Goal: Information Seeking & Learning: Check status

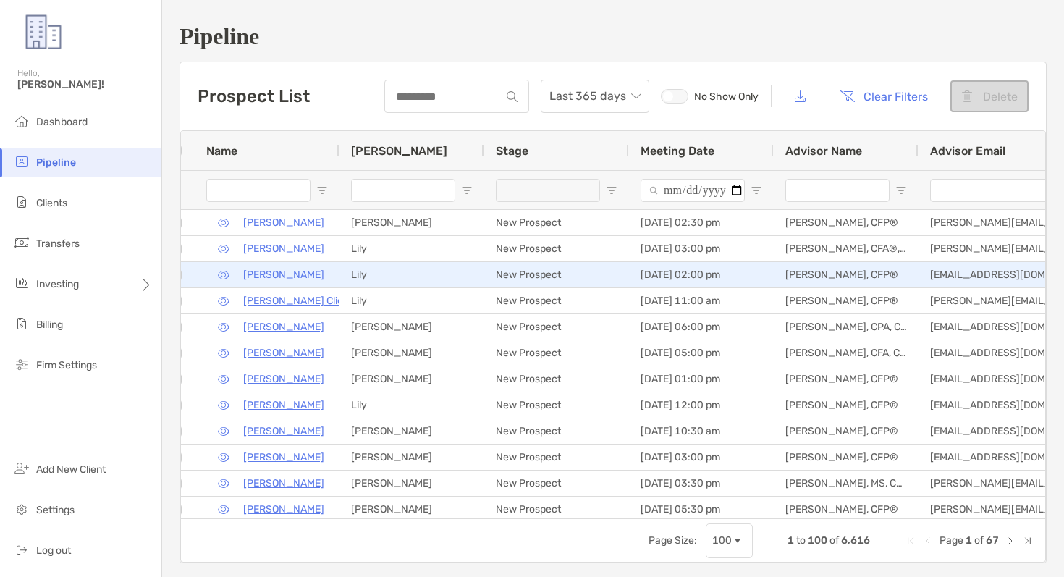
scroll to position [0, 20]
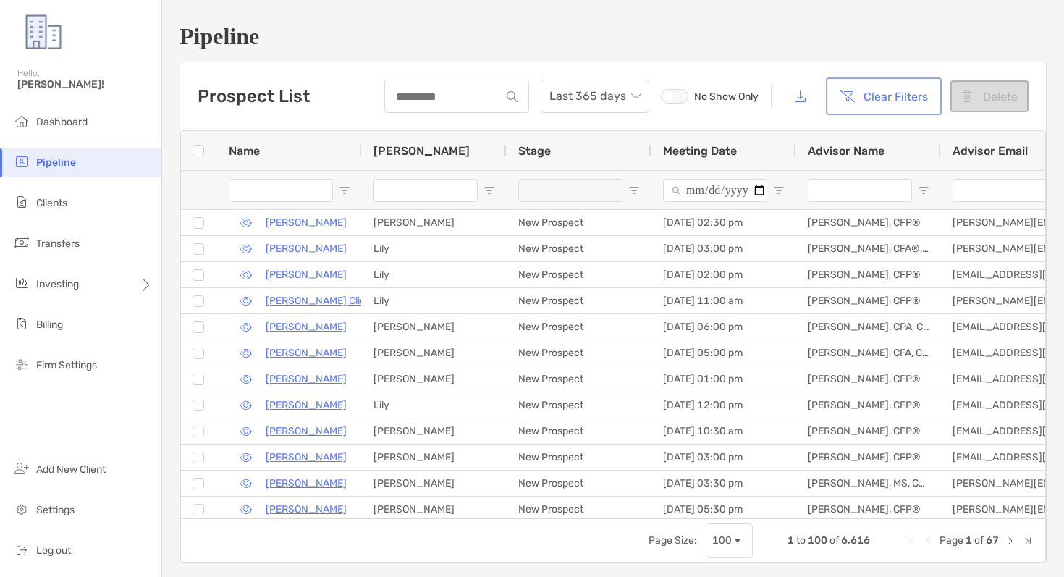
click at [868, 101] on button "Clear Filters" at bounding box center [884, 96] width 110 height 32
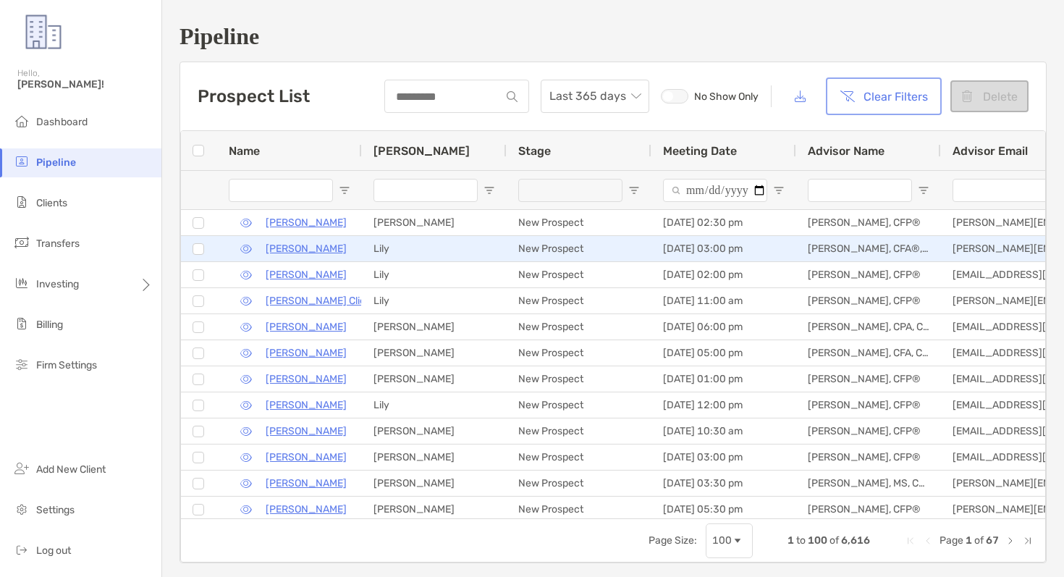
scroll to position [0, 547]
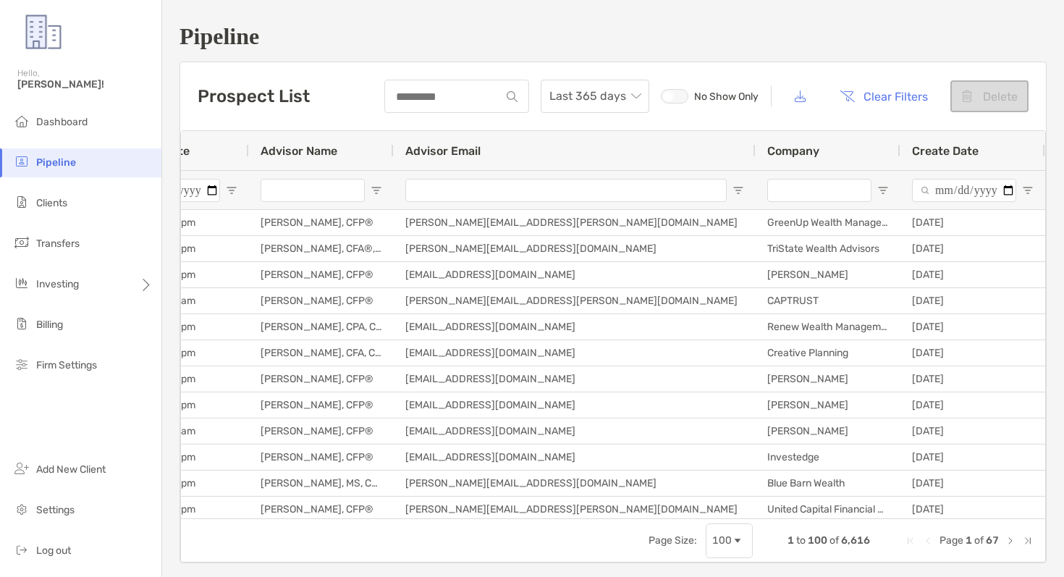
click at [334, 187] on input "Advisor Name Filter Input" at bounding box center [313, 190] width 104 height 23
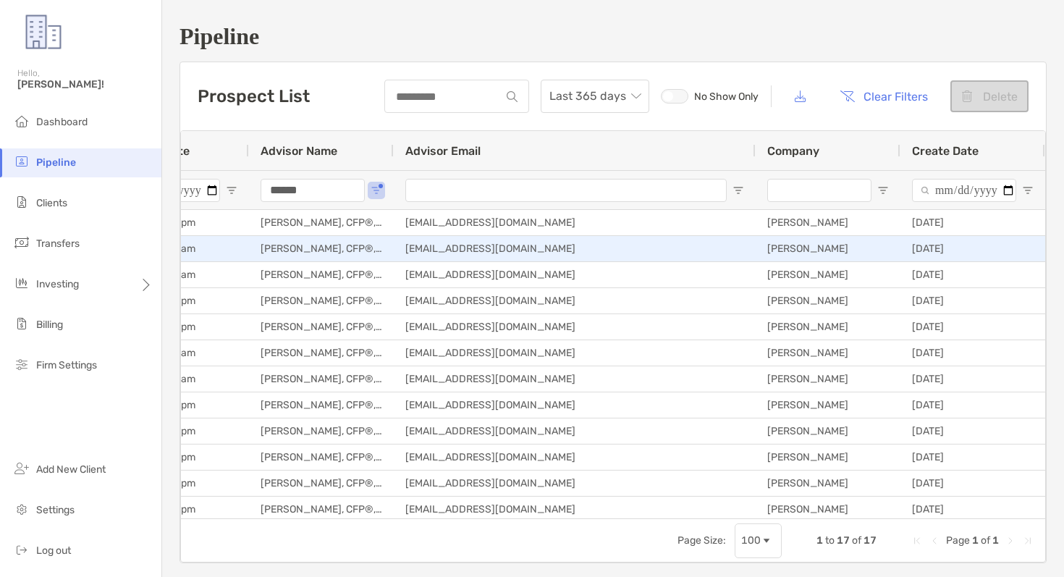
type input "******"
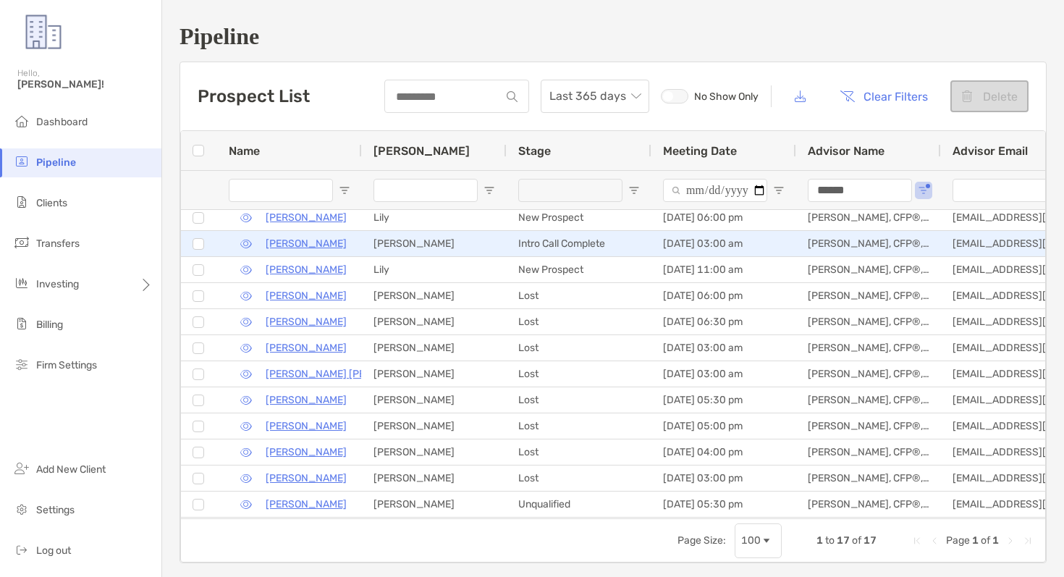
scroll to position [0, 0]
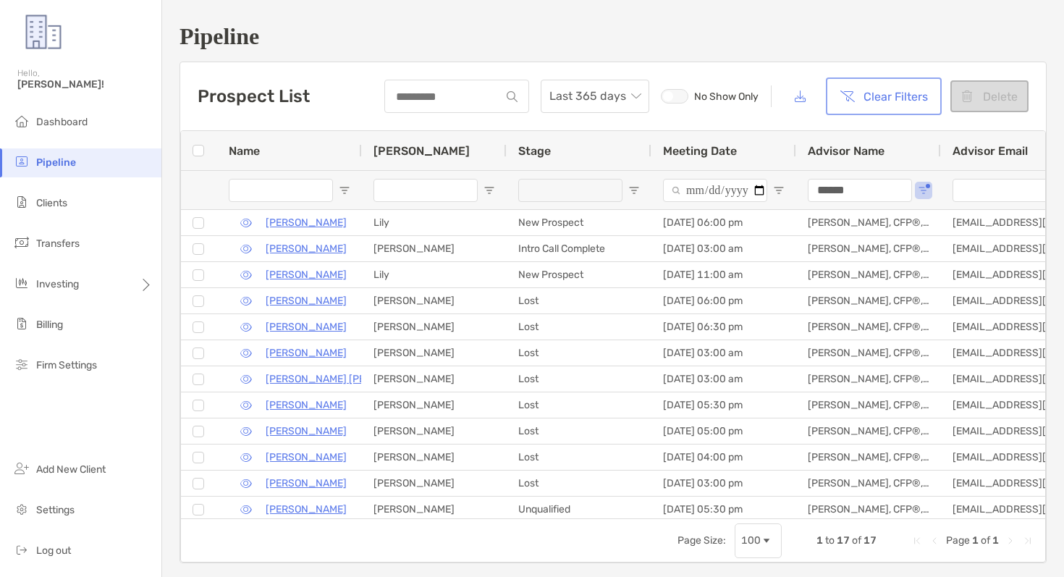
click at [869, 102] on button "Clear Filters" at bounding box center [884, 96] width 110 height 32
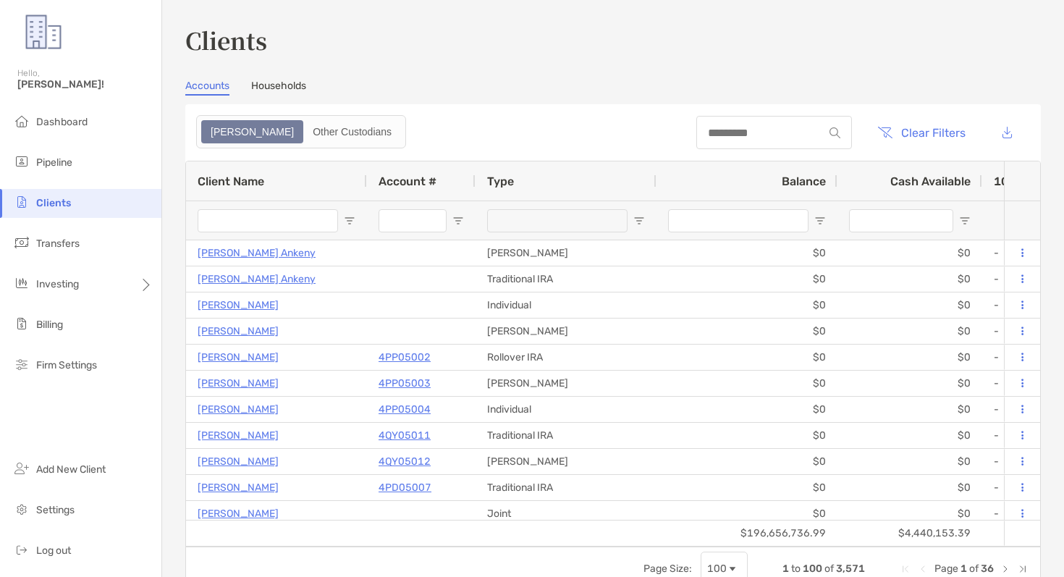
click at [421, 221] on input "Account # Filter Input" at bounding box center [412, 220] width 68 height 23
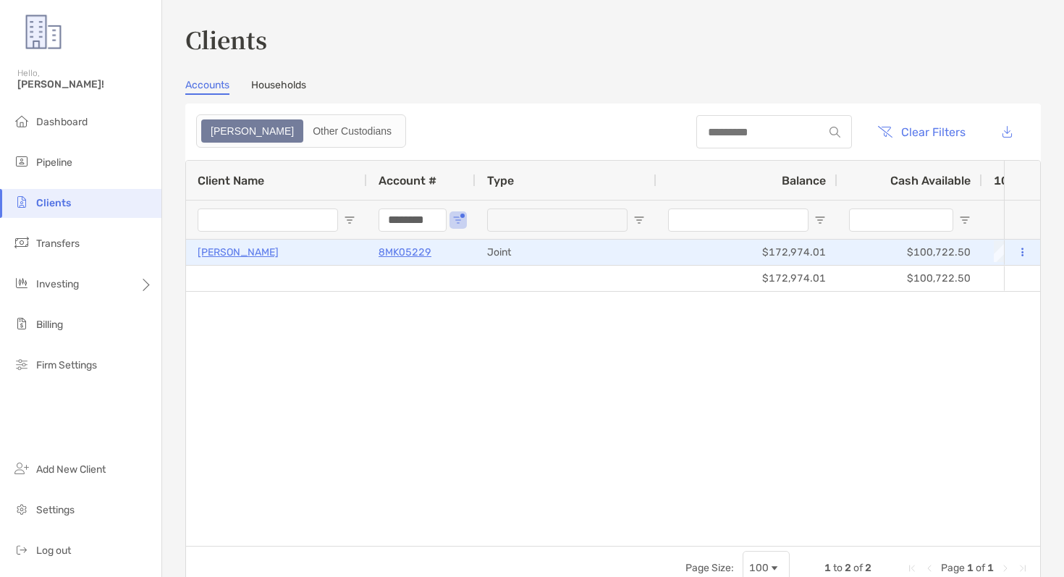
type input "********"
click at [398, 254] on p "8MK05229" at bounding box center [404, 252] width 53 height 18
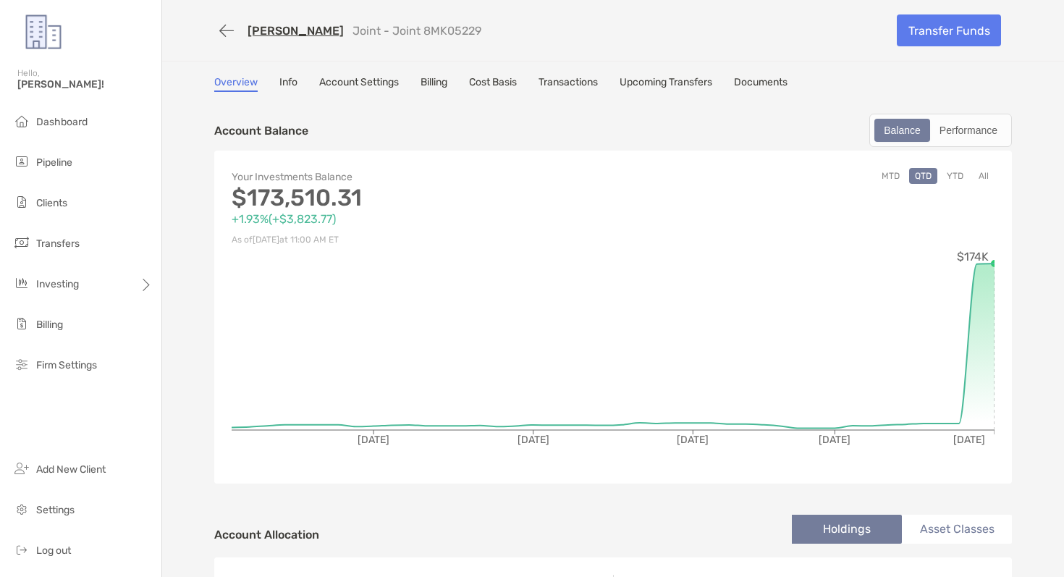
click at [561, 84] on link "Transactions" at bounding box center [567, 84] width 59 height 16
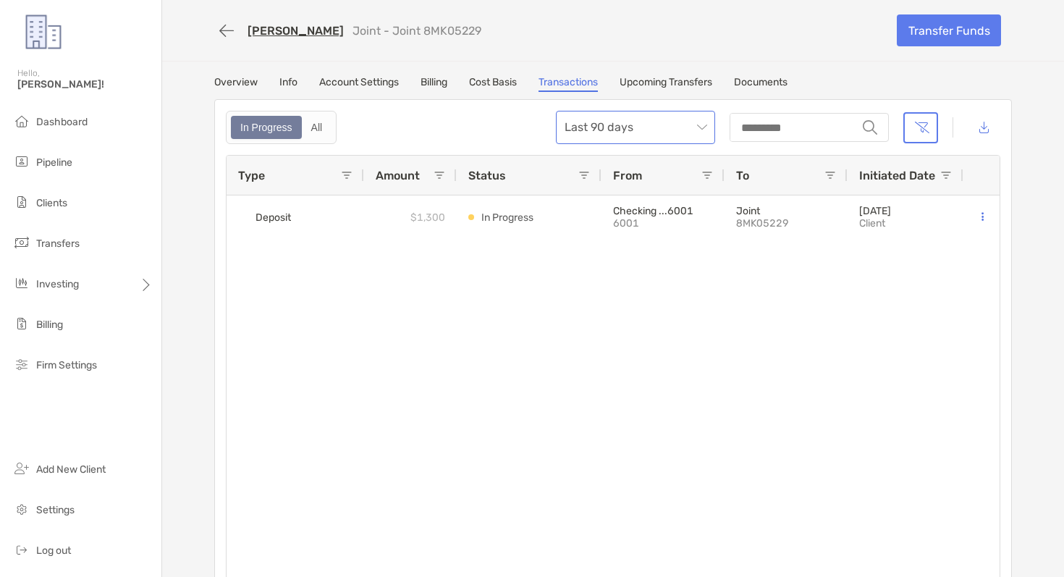
click at [603, 137] on span "Last 90 days" at bounding box center [635, 127] width 142 height 32
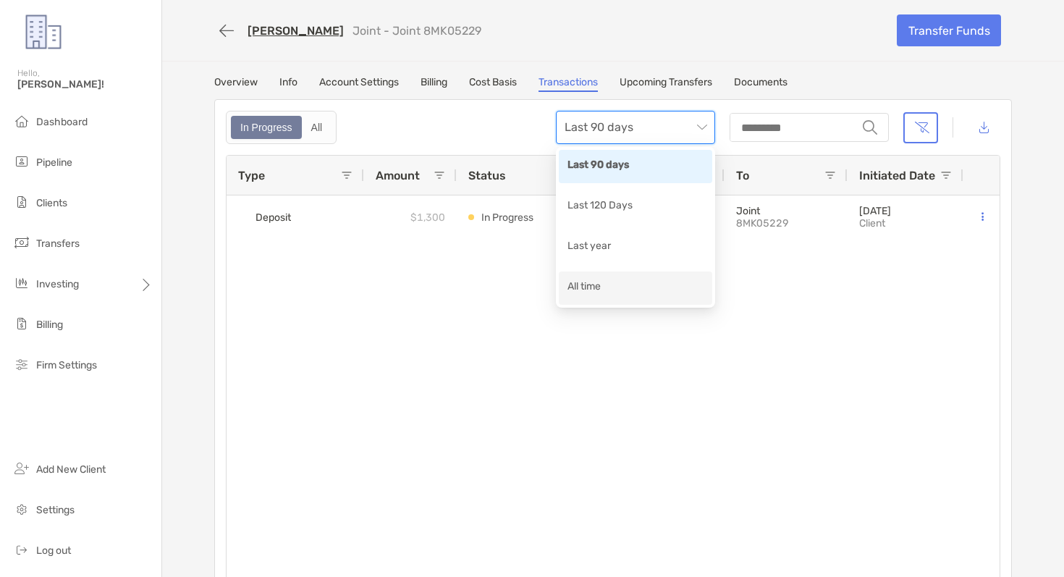
click at [596, 286] on div "All time" at bounding box center [635, 288] width 136 height 18
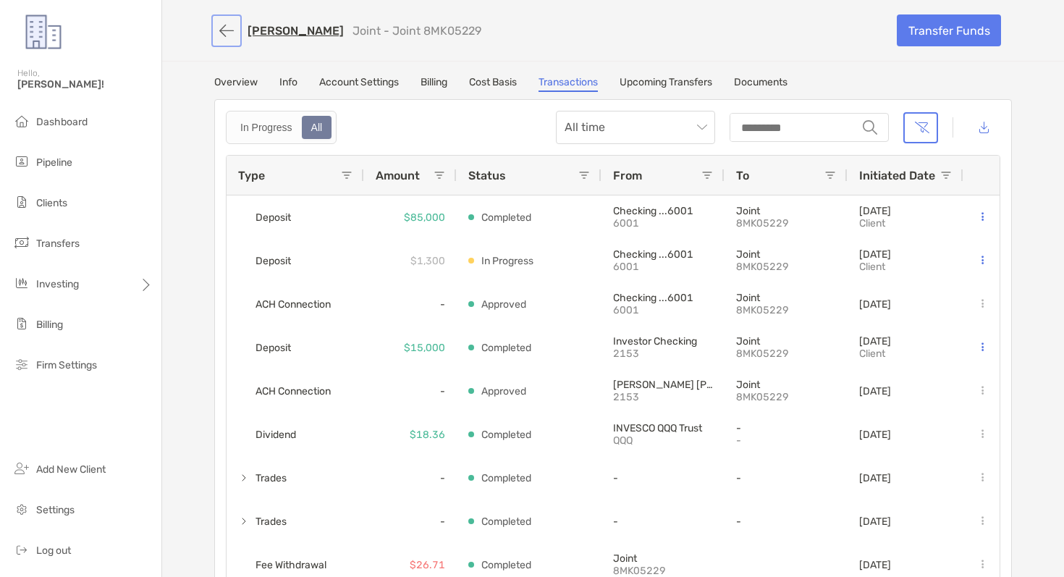
click at [226, 37] on button "button" at bounding box center [226, 30] width 25 height 27
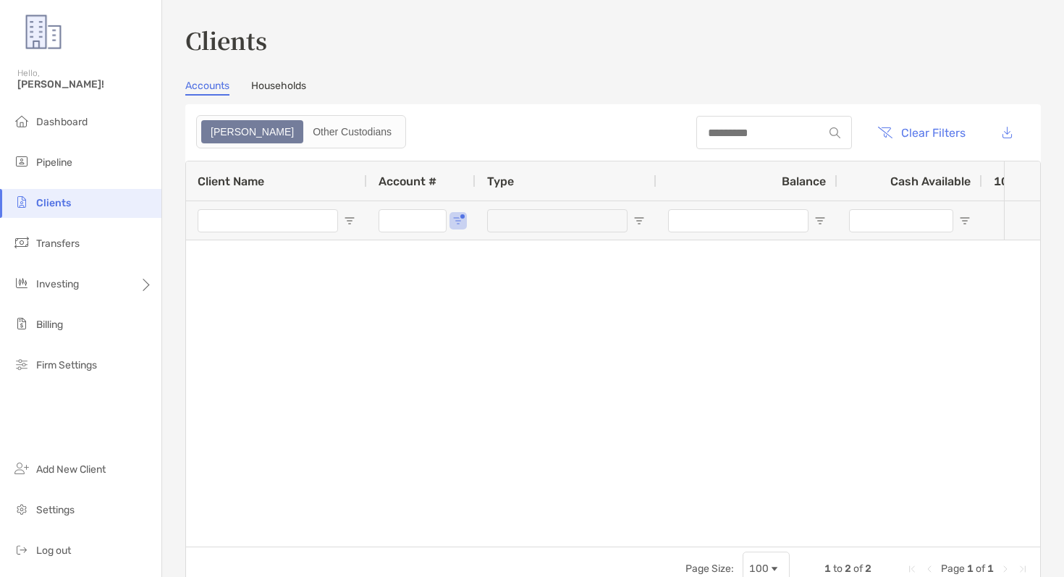
type input "********"
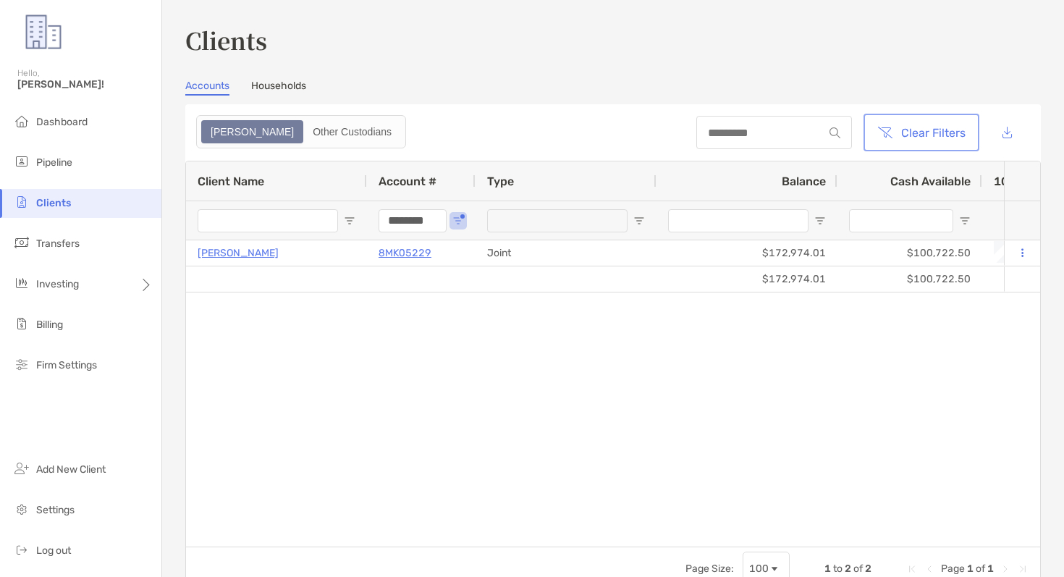
click at [926, 132] on button "Clear Filters" at bounding box center [921, 133] width 110 height 32
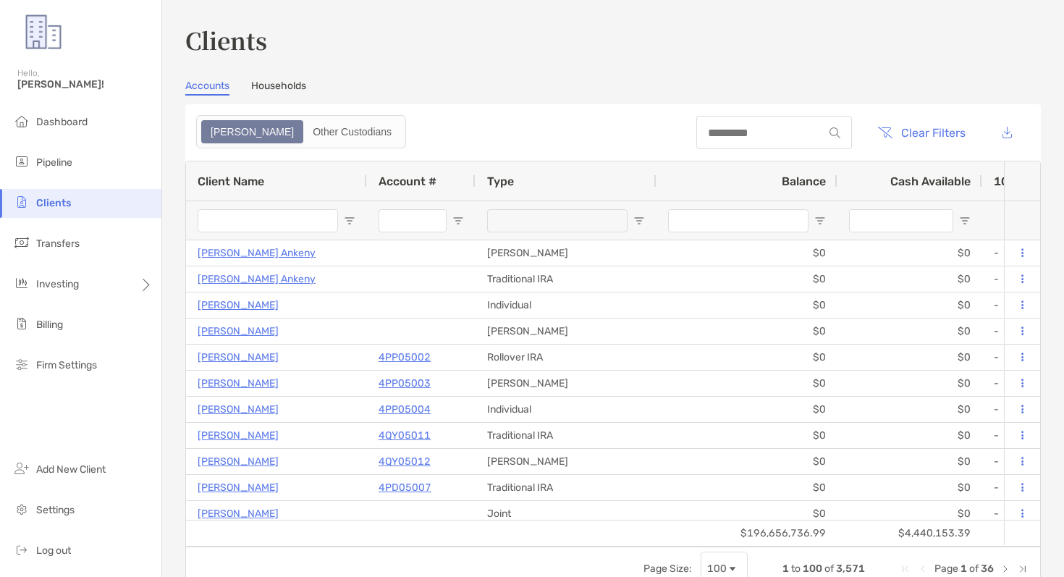
click at [416, 223] on input "Account # Filter Input" at bounding box center [412, 220] width 68 height 23
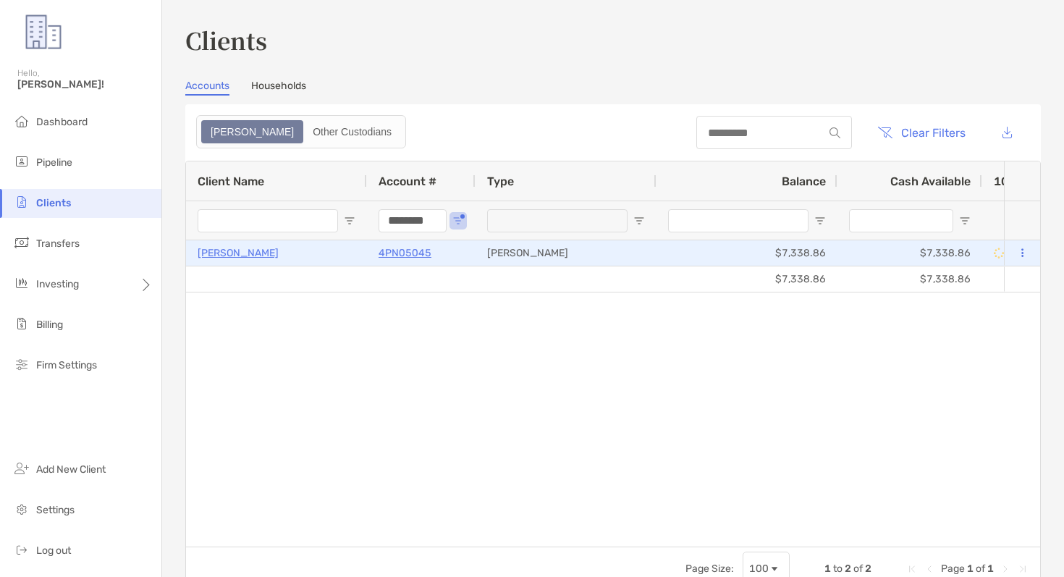
type input "********"
click at [423, 255] on p "4PN05045" at bounding box center [404, 253] width 53 height 18
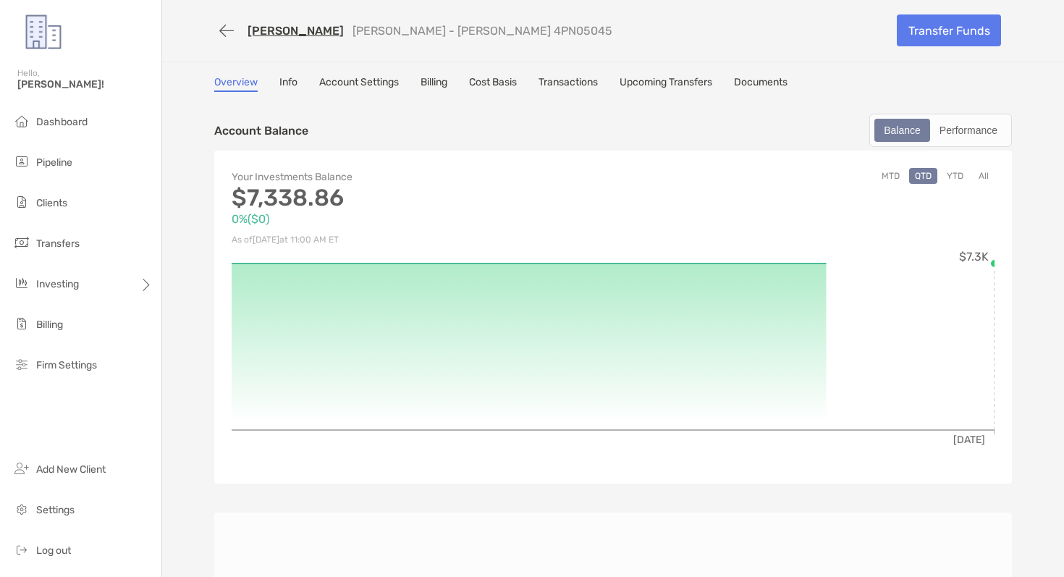
click at [579, 89] on link "Transactions" at bounding box center [567, 84] width 59 height 16
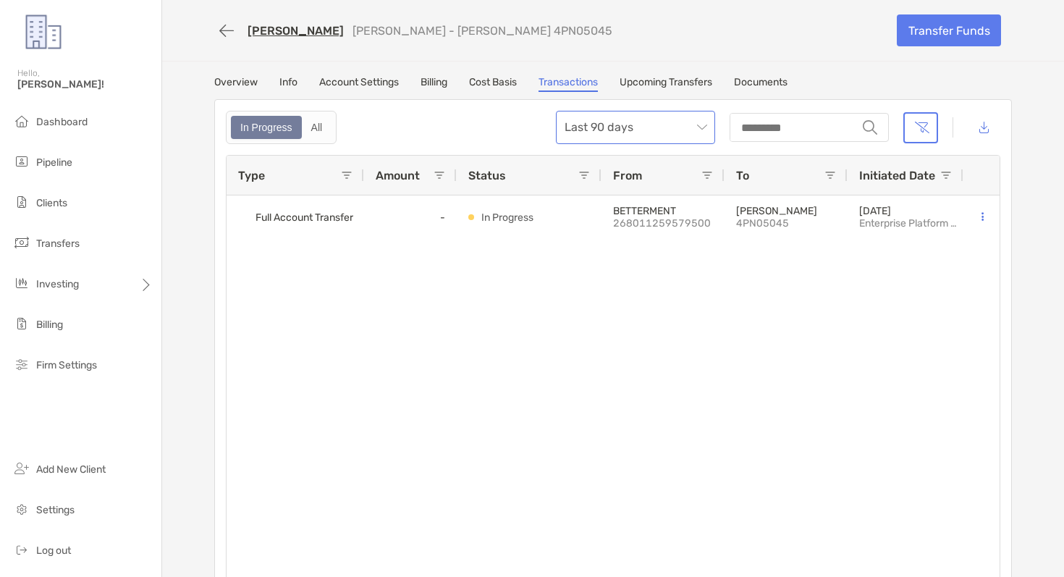
click at [591, 135] on span "Last 90 days" at bounding box center [635, 127] width 142 height 32
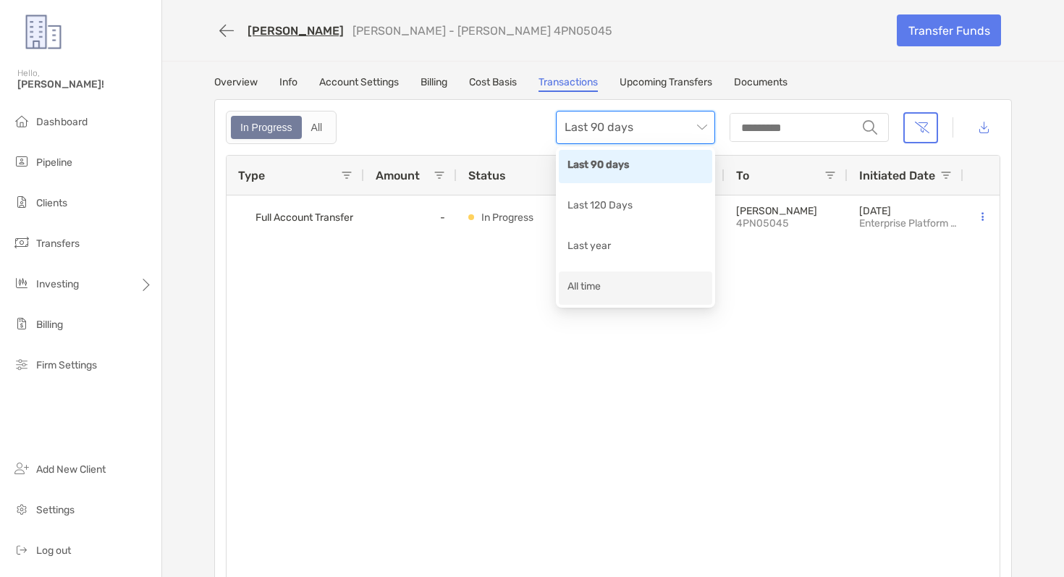
click at [586, 284] on div "All time" at bounding box center [635, 288] width 136 height 18
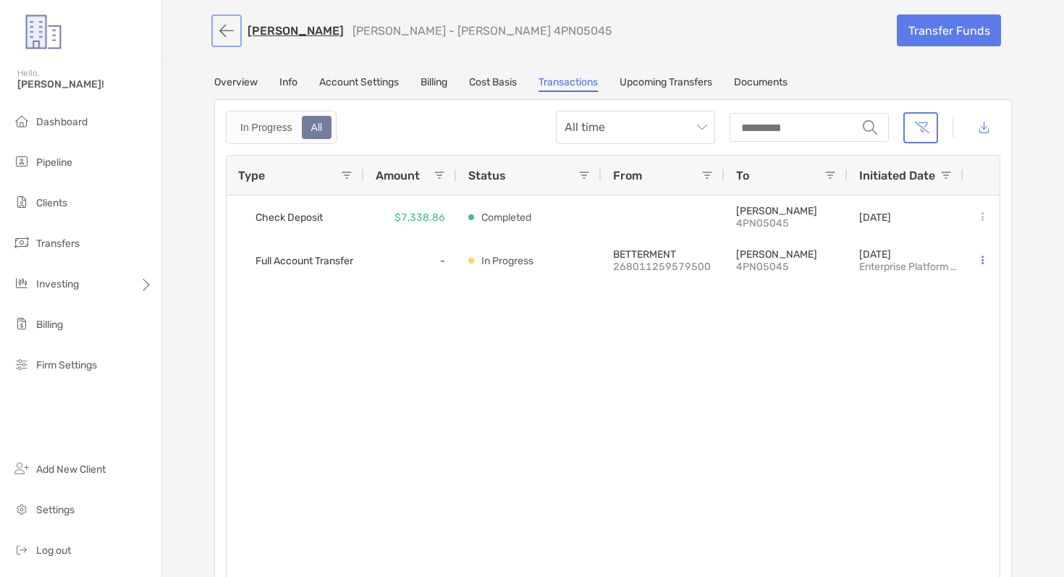
click at [224, 30] on button "button" at bounding box center [226, 30] width 25 height 27
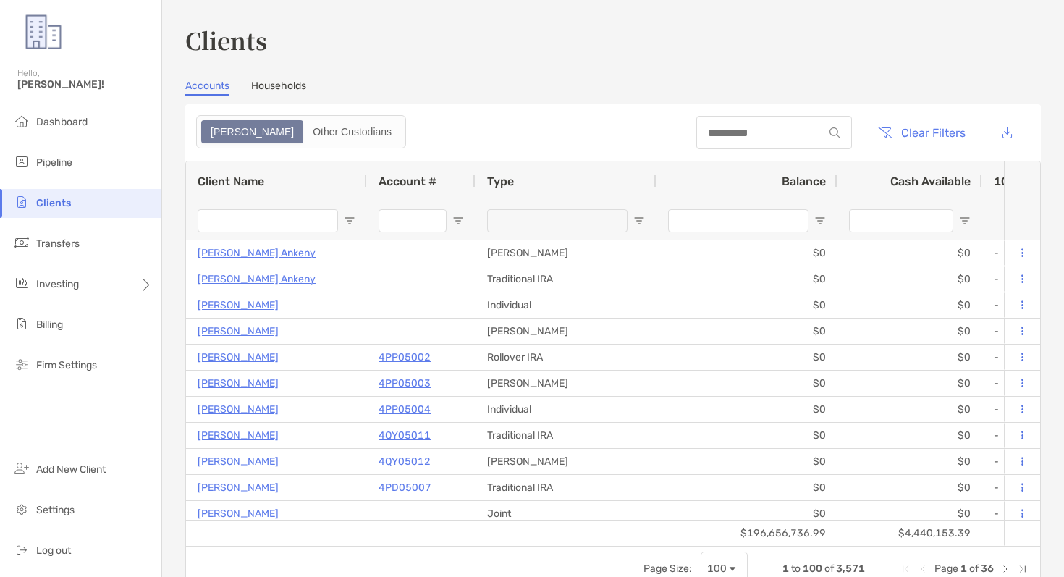
type input "********"
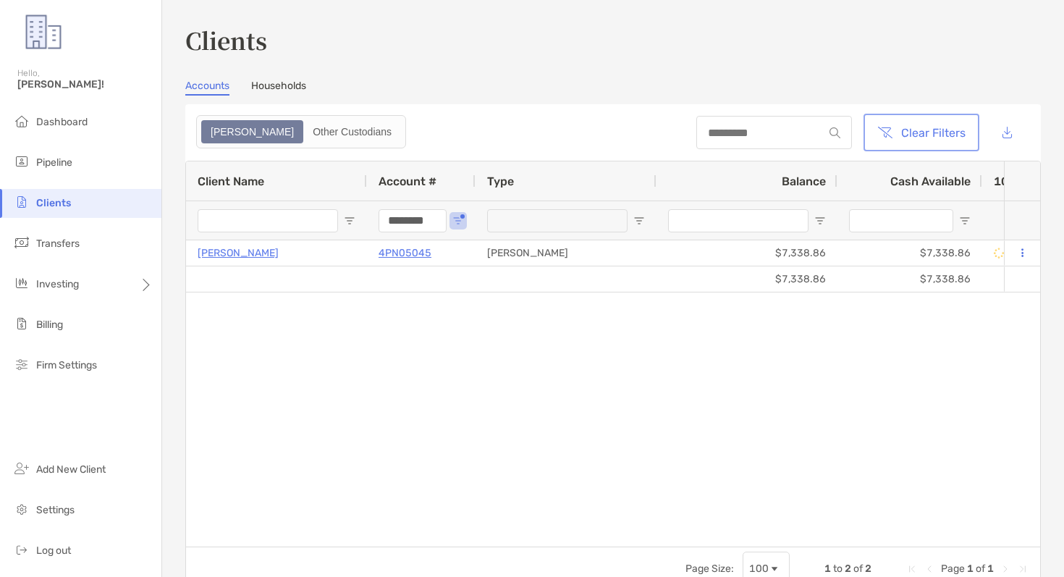
click at [898, 130] on button "Clear Filters" at bounding box center [921, 133] width 110 height 32
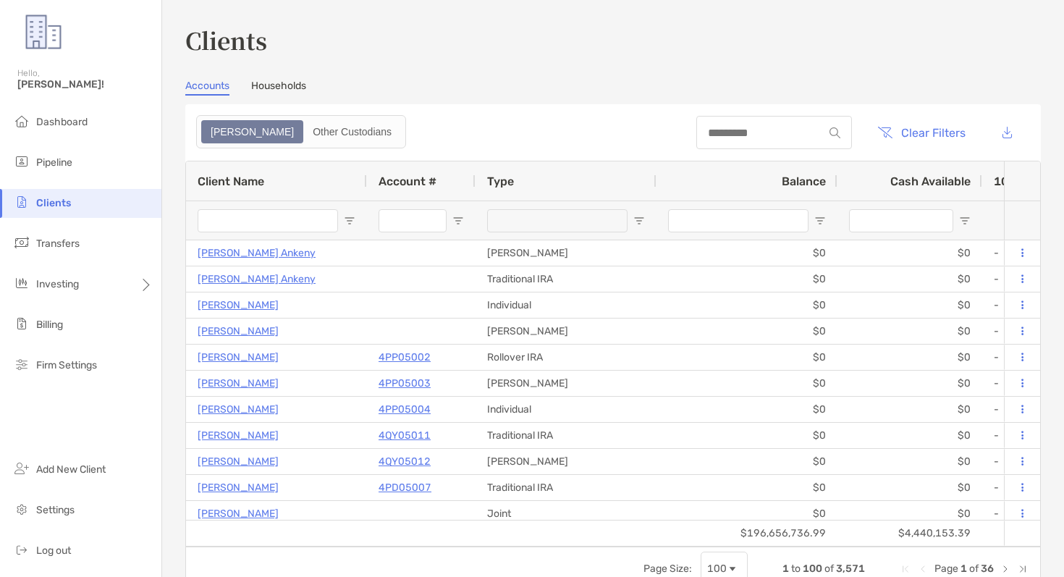
click at [399, 218] on input "Account # Filter Input" at bounding box center [412, 220] width 68 height 23
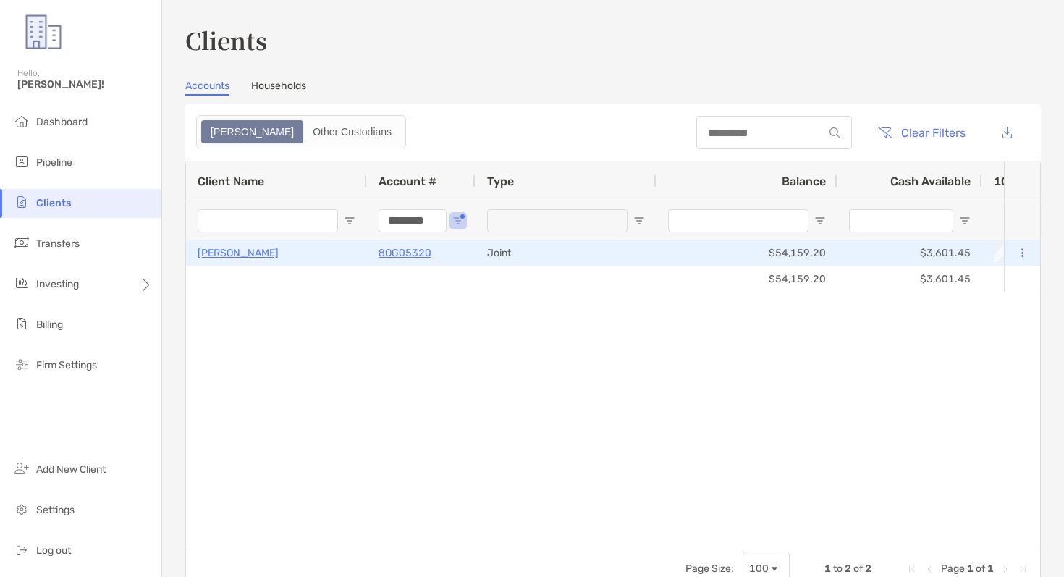
type input "********"
click at [402, 254] on p "8OG05320" at bounding box center [404, 253] width 53 height 18
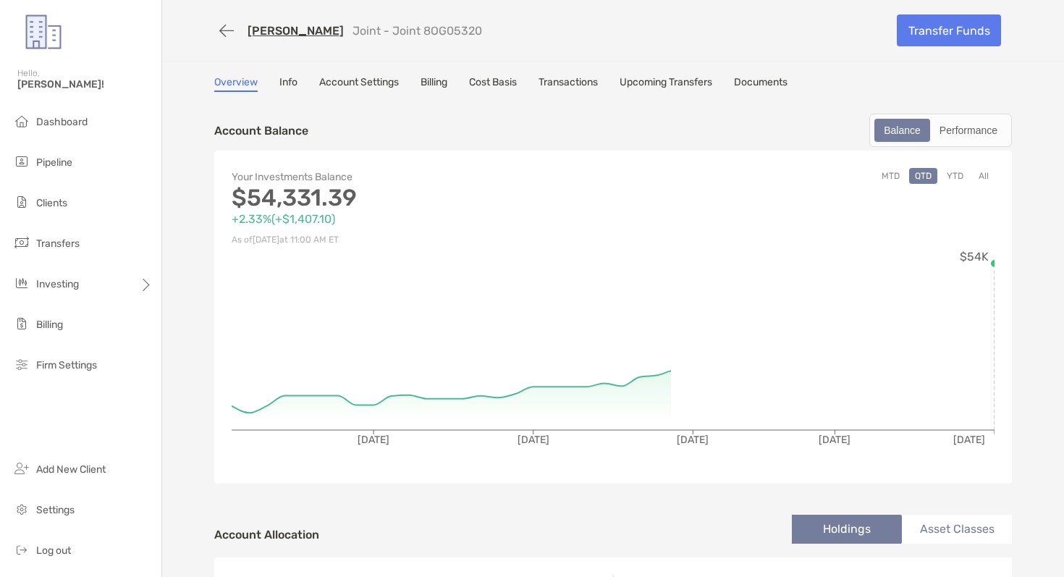
click at [557, 85] on link "Transactions" at bounding box center [567, 84] width 59 height 16
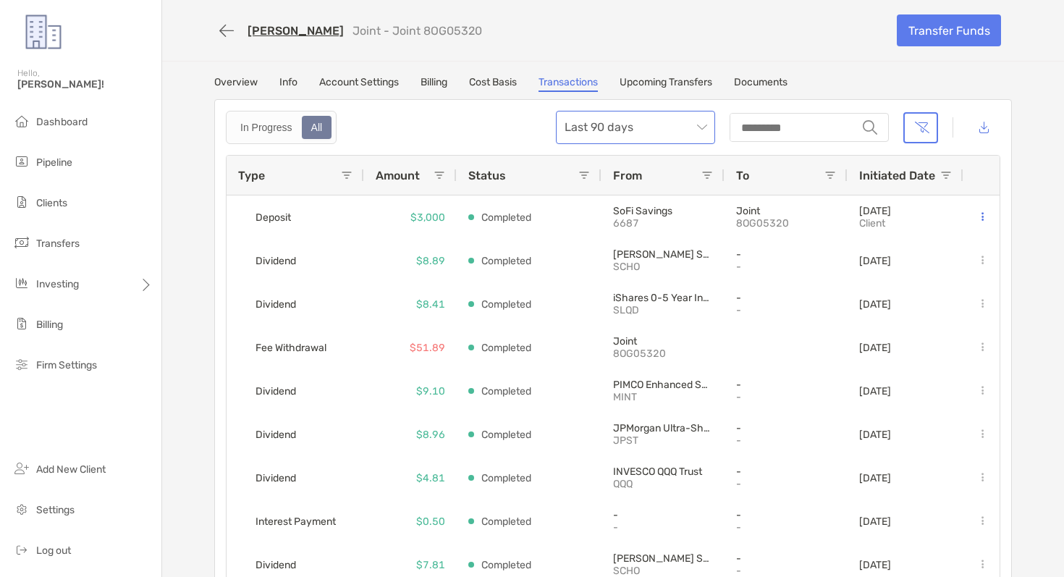
click at [606, 130] on span "Last 90 days" at bounding box center [635, 127] width 142 height 32
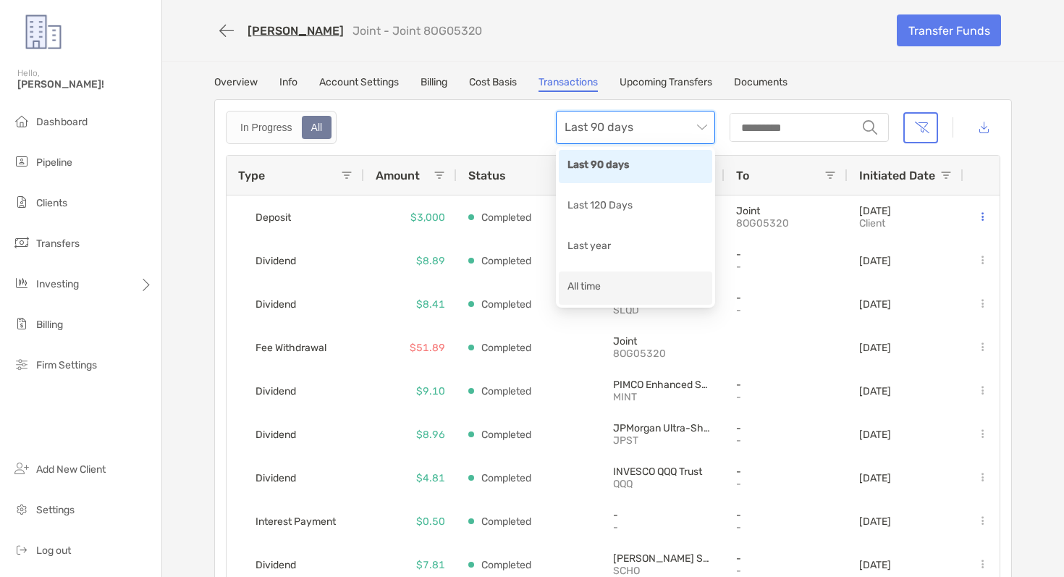
click at [585, 292] on div "All time" at bounding box center [635, 288] width 136 height 18
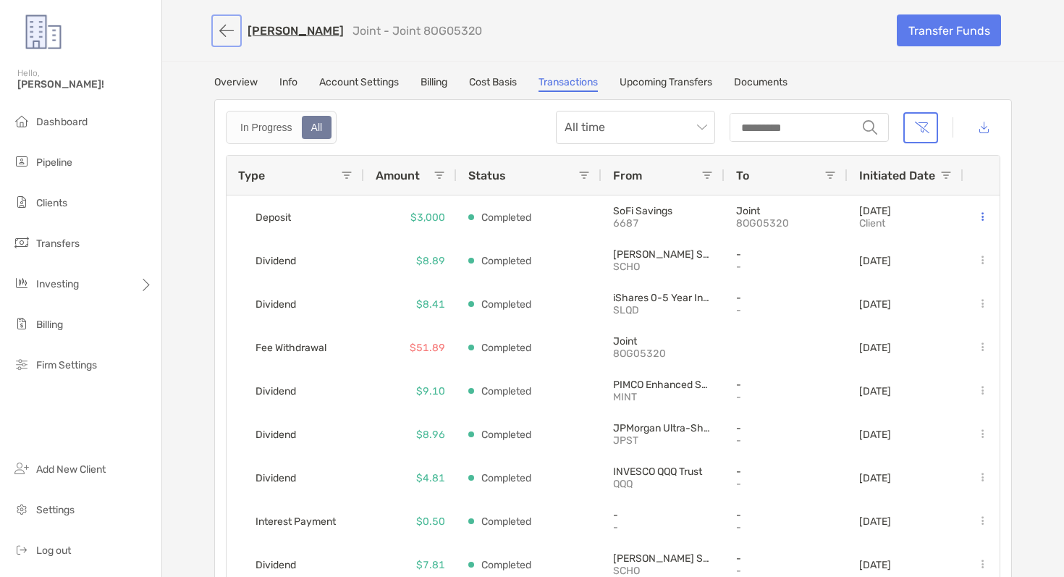
click at [229, 35] on button "button" at bounding box center [226, 30] width 25 height 27
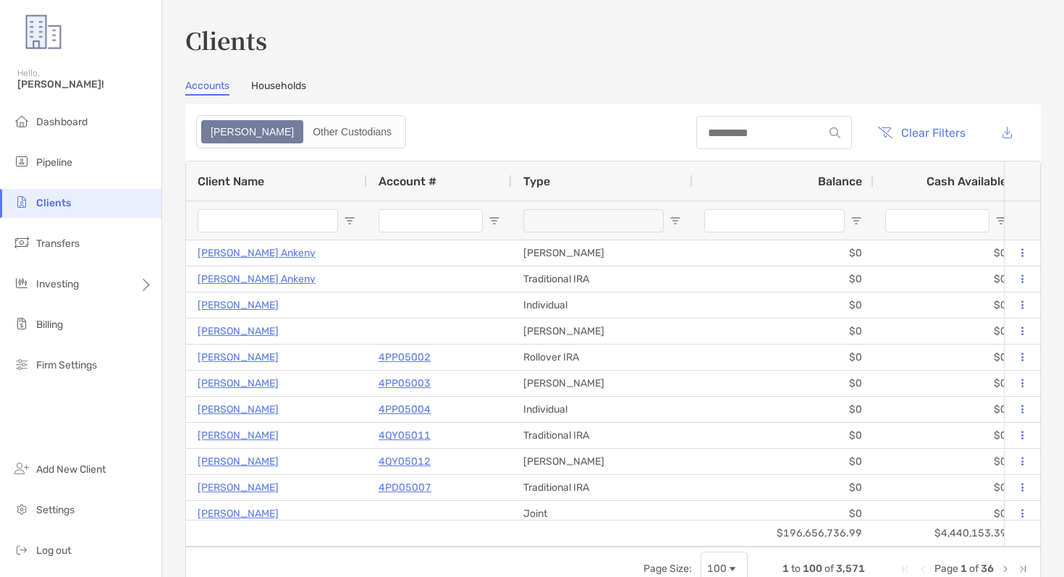
type input "********"
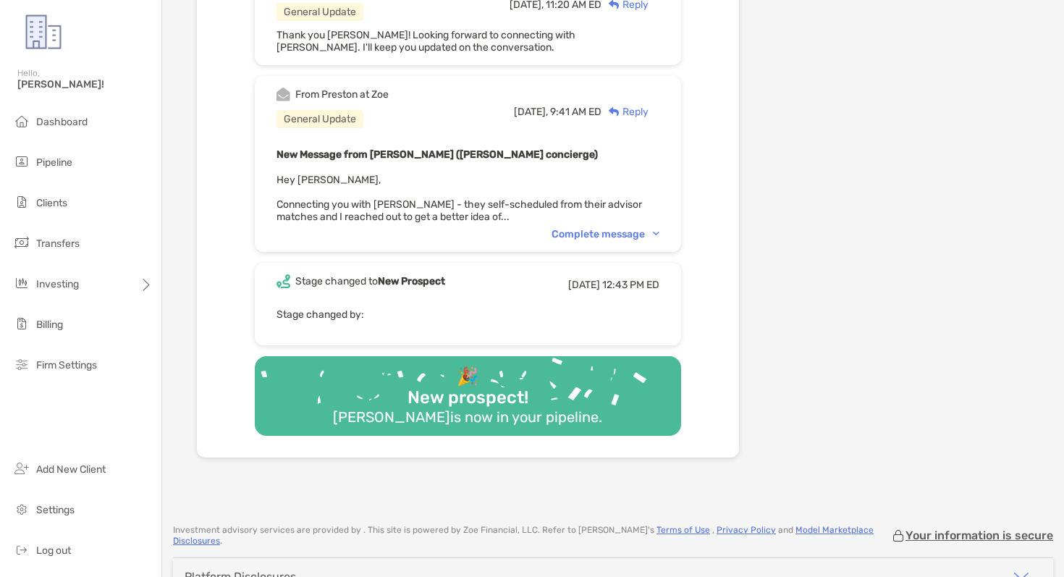
scroll to position [535, 0]
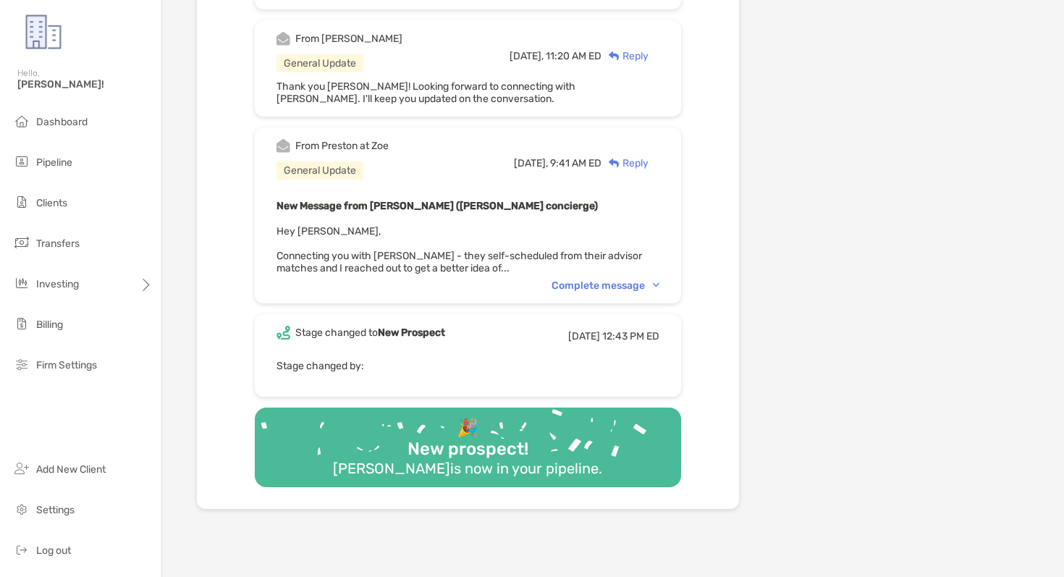
click at [632, 279] on div "Complete message" at bounding box center [605, 285] width 108 height 12
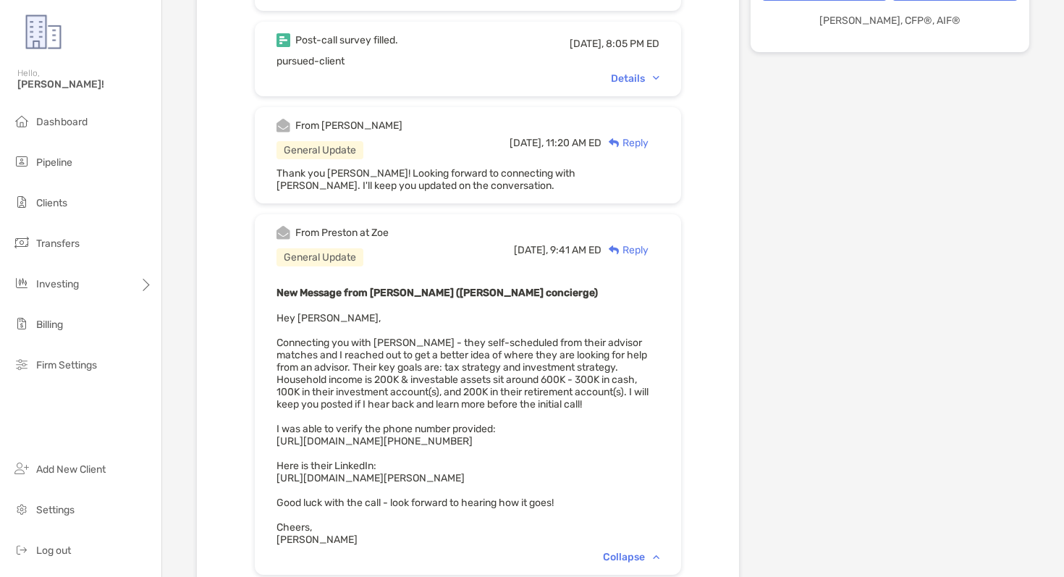
scroll to position [447, 0]
click at [638, 78] on div "Details" at bounding box center [635, 79] width 48 height 12
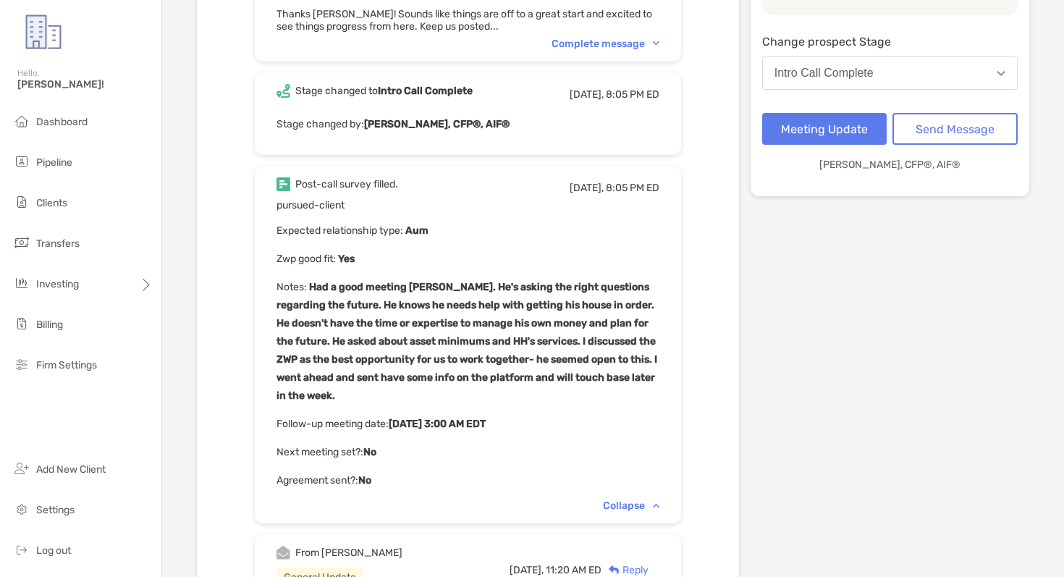
scroll to position [213, 0]
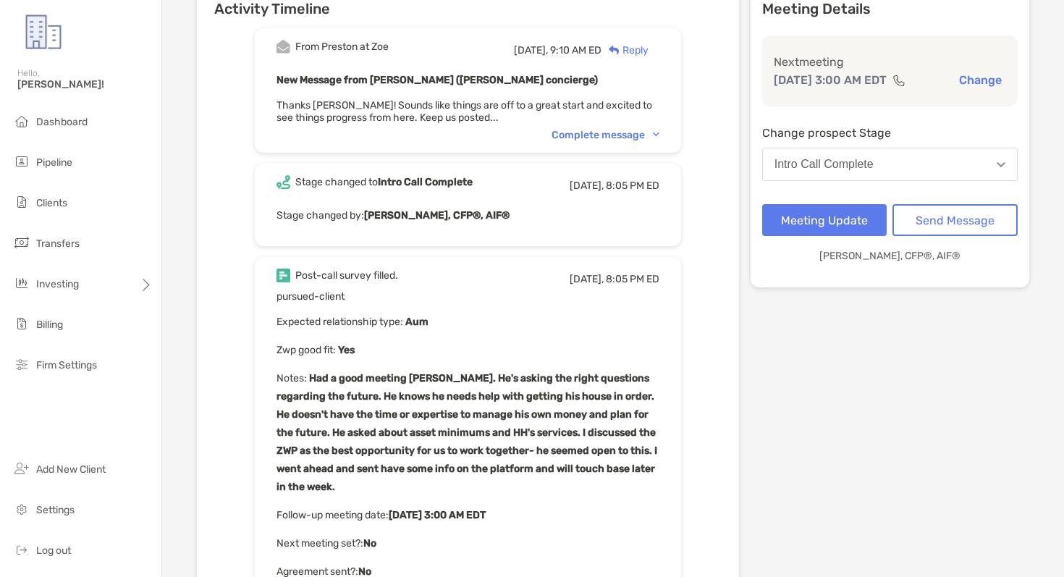
click at [632, 134] on div "Complete message" at bounding box center [605, 135] width 108 height 12
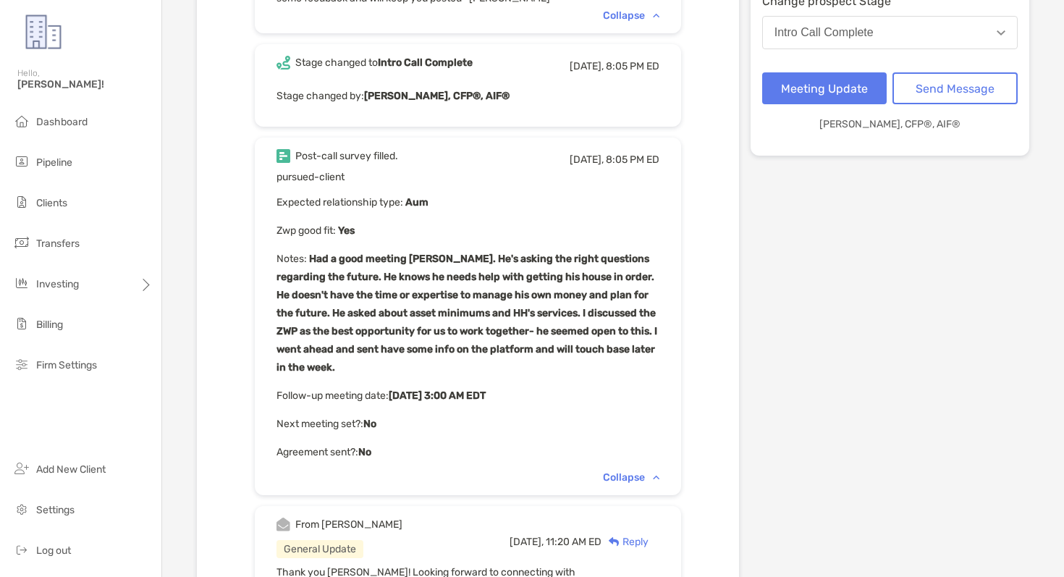
scroll to position [0, 0]
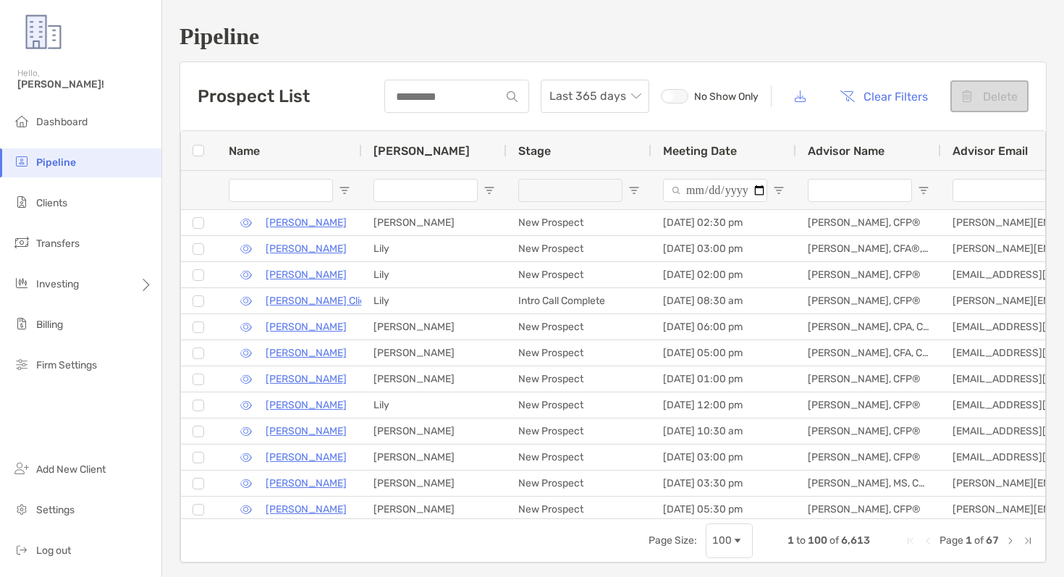
click at [850, 198] on input "Advisor Name Filter Input" at bounding box center [860, 190] width 104 height 23
type input "****"
